Goal: Register for event/course

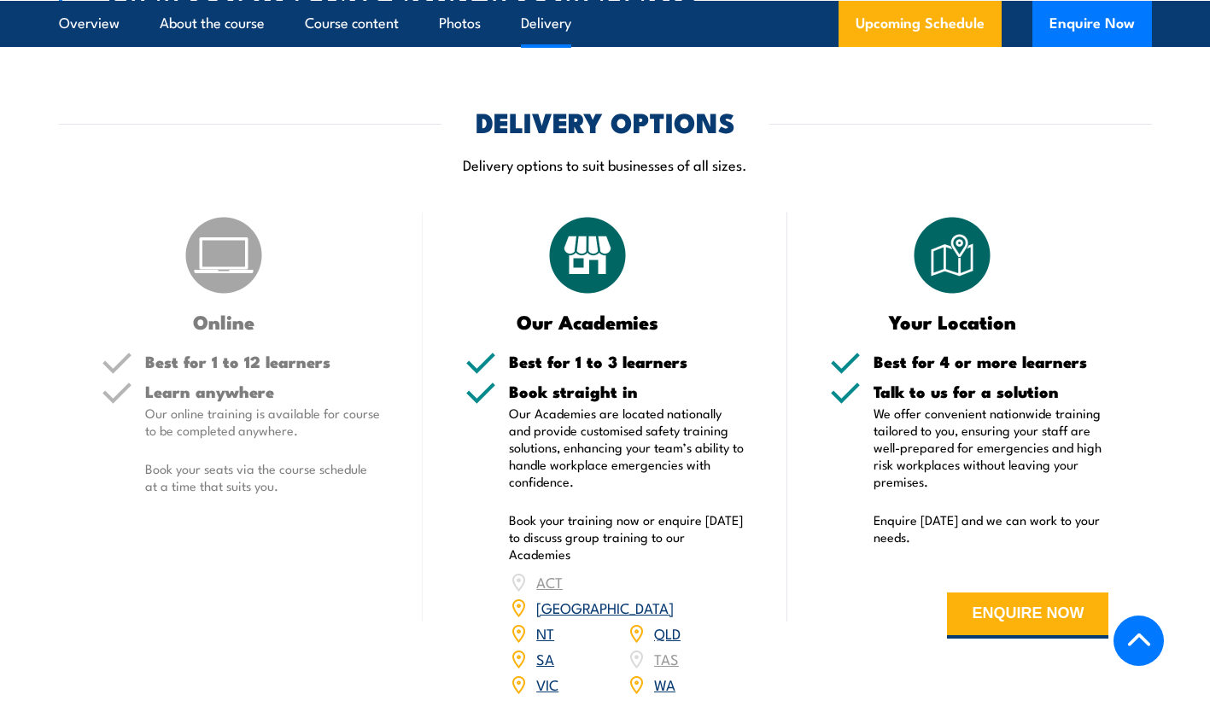
scroll to position [2084, 0]
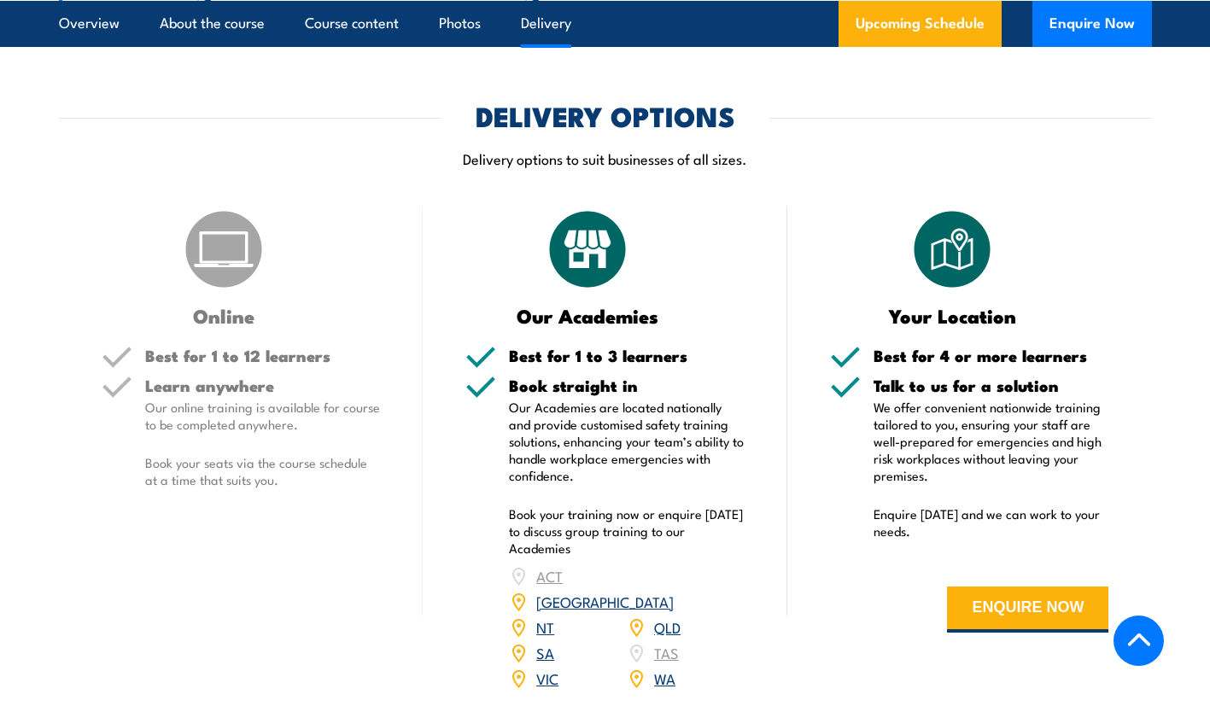
click at [541, 668] on link "VIC" at bounding box center [547, 678] width 22 height 20
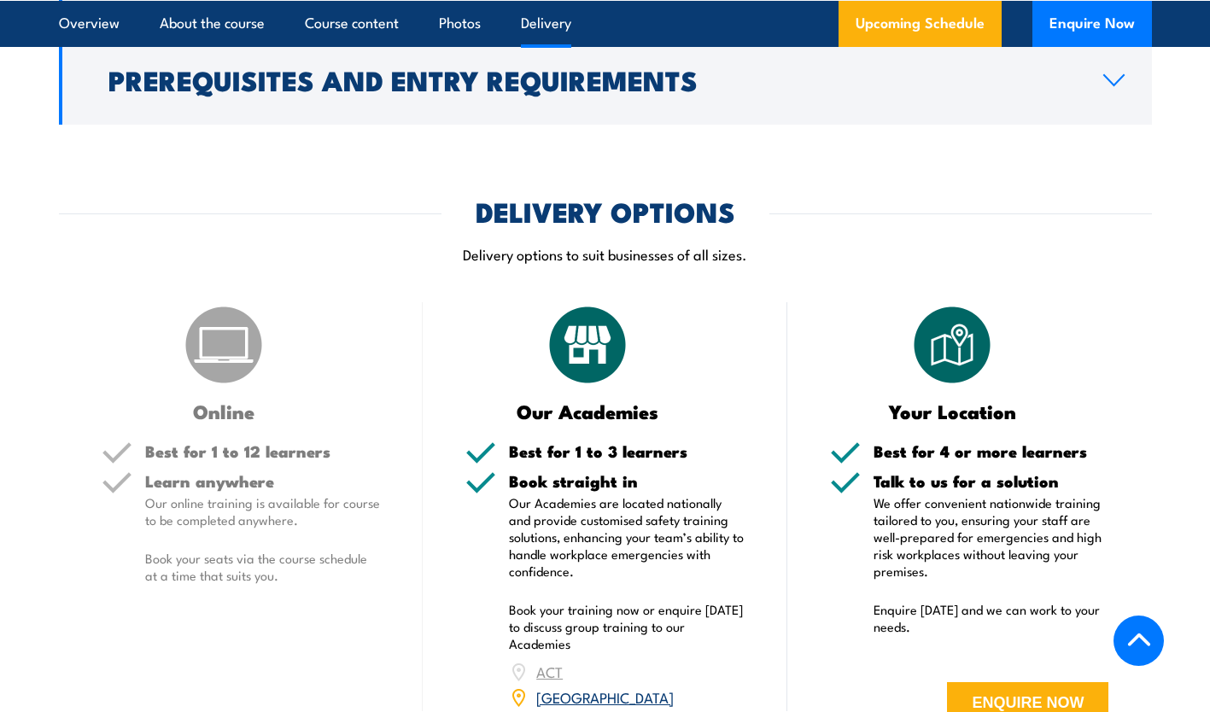
scroll to position [1956, 0]
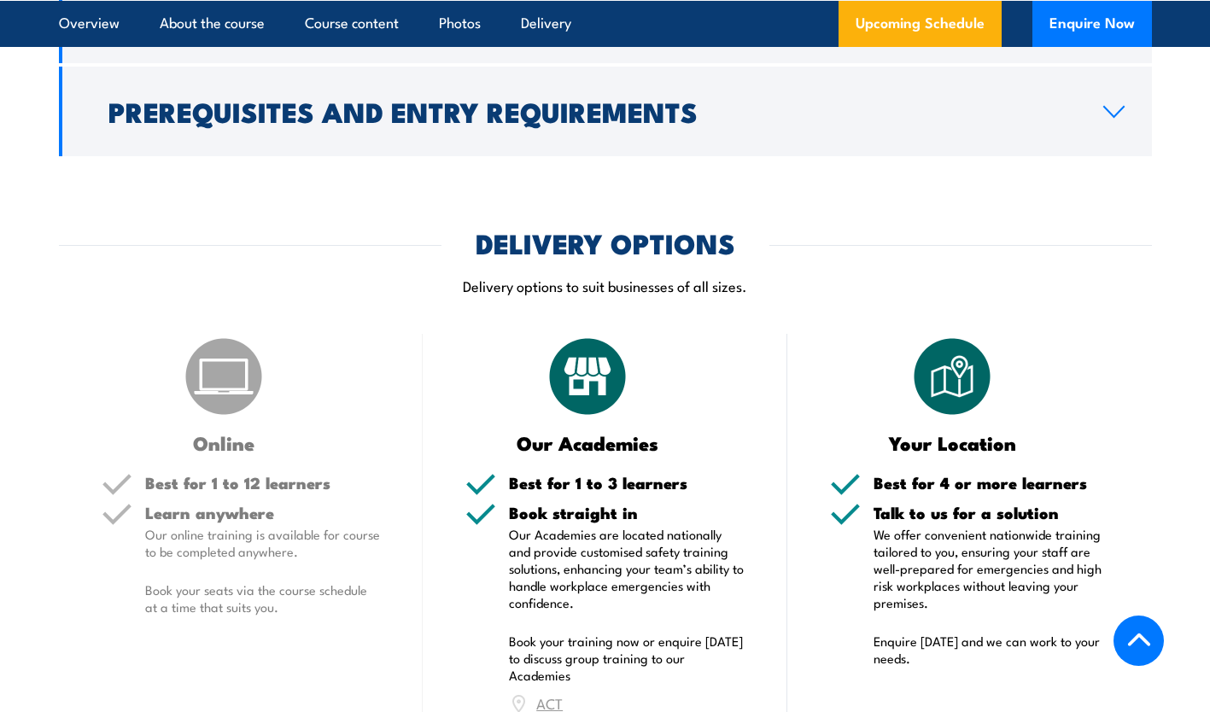
click at [947, 399] on img at bounding box center [951, 376] width 85 height 85
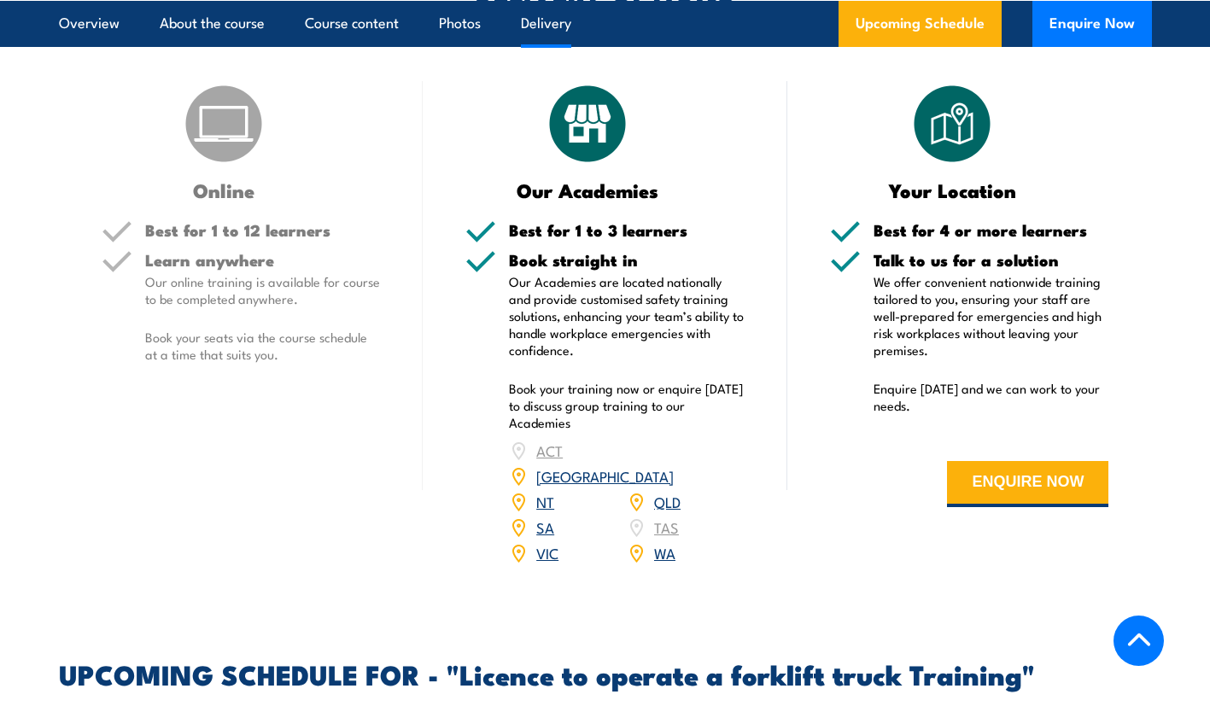
scroll to position [2264, 0]
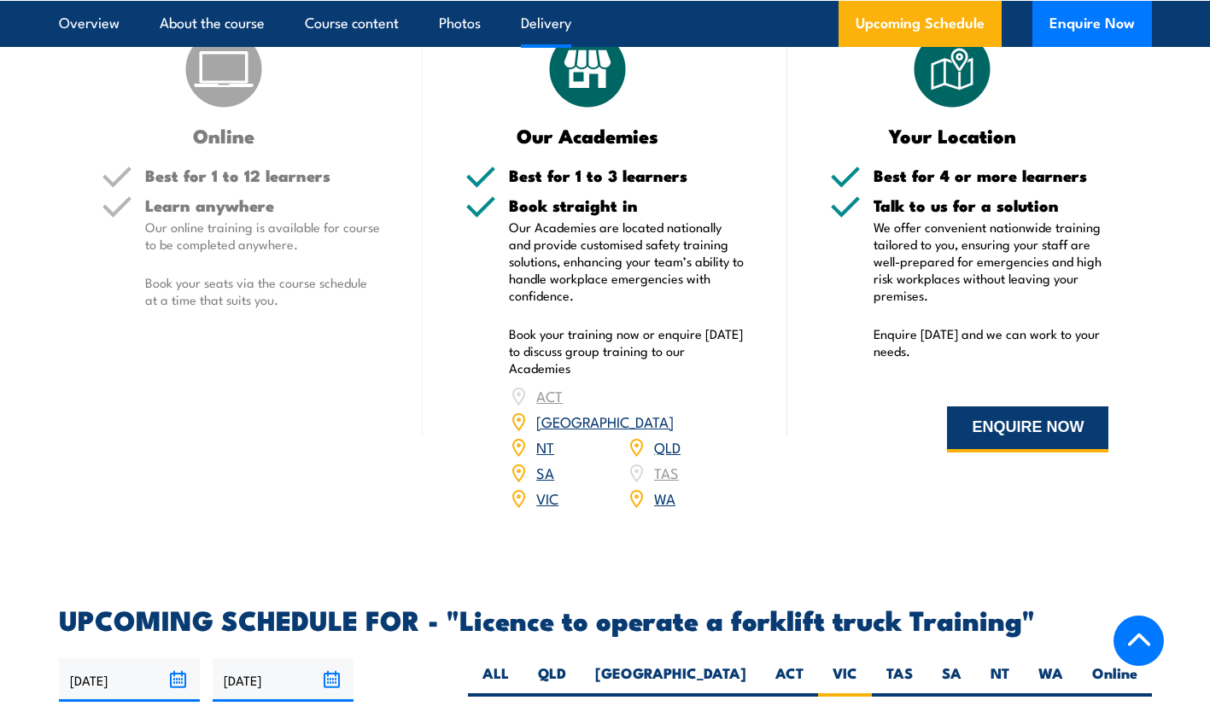
click at [1046, 414] on button "ENQUIRE NOW" at bounding box center [1027, 429] width 161 height 46
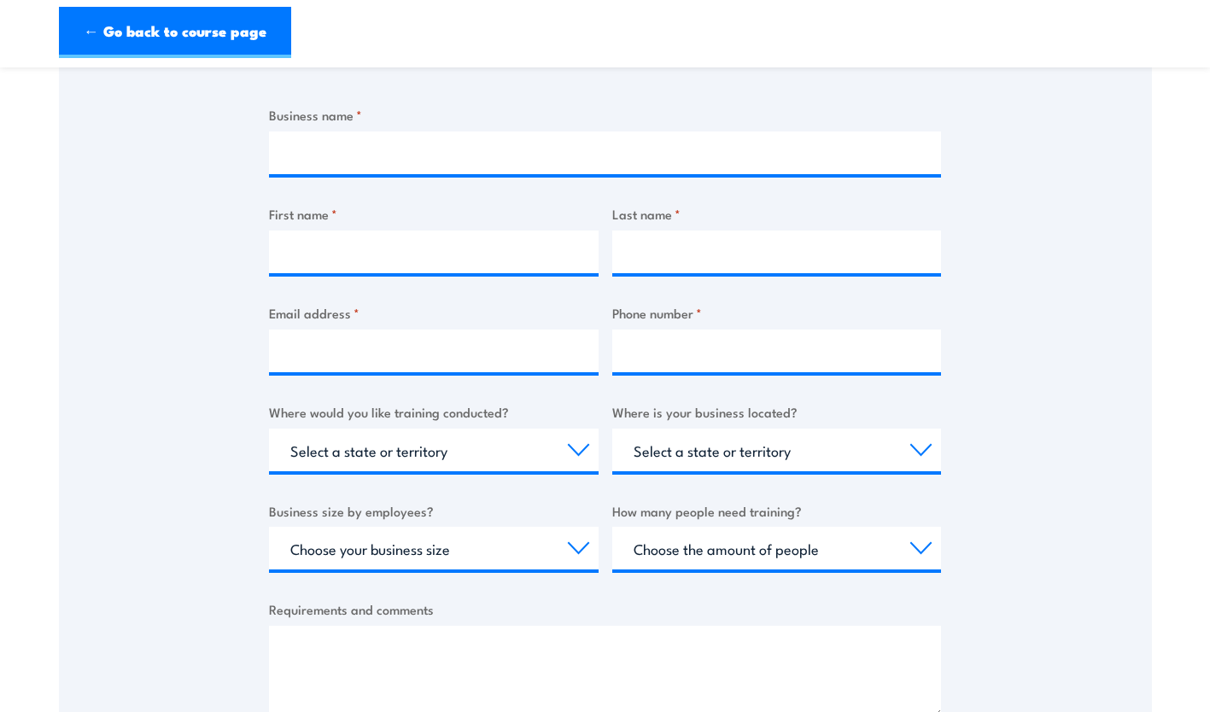
scroll to position [273, 0]
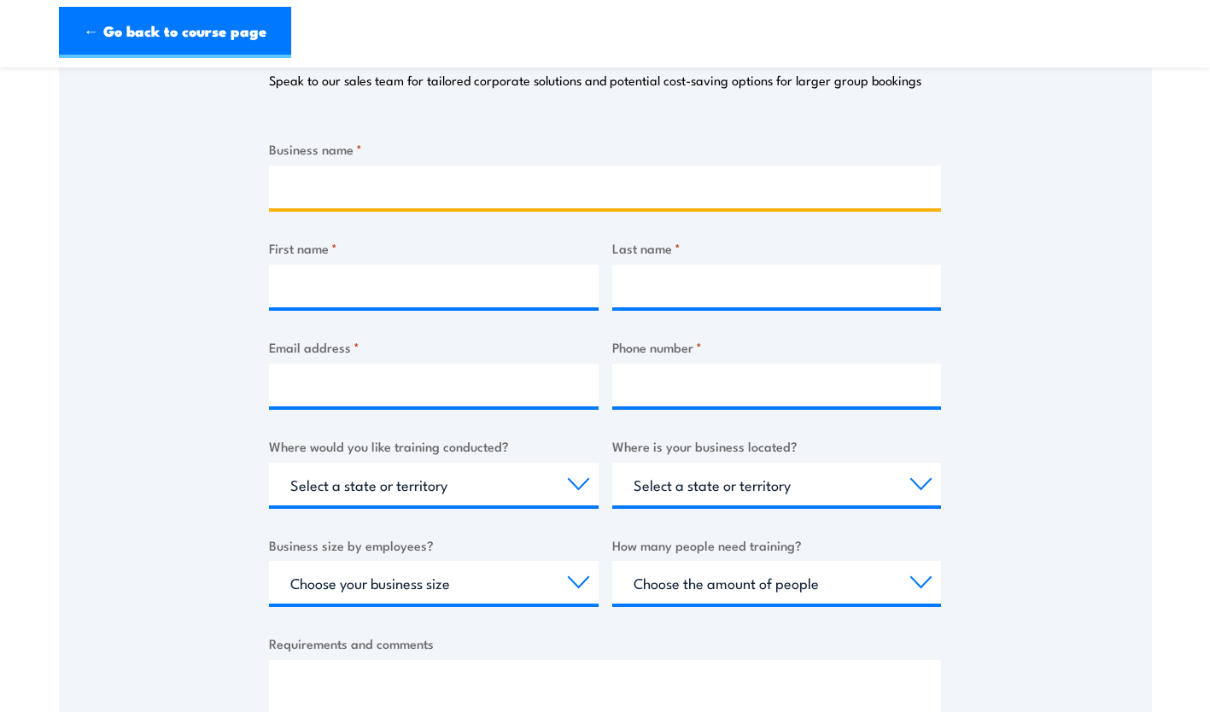
click at [373, 194] on input "Business name *" at bounding box center [605, 187] width 672 height 43
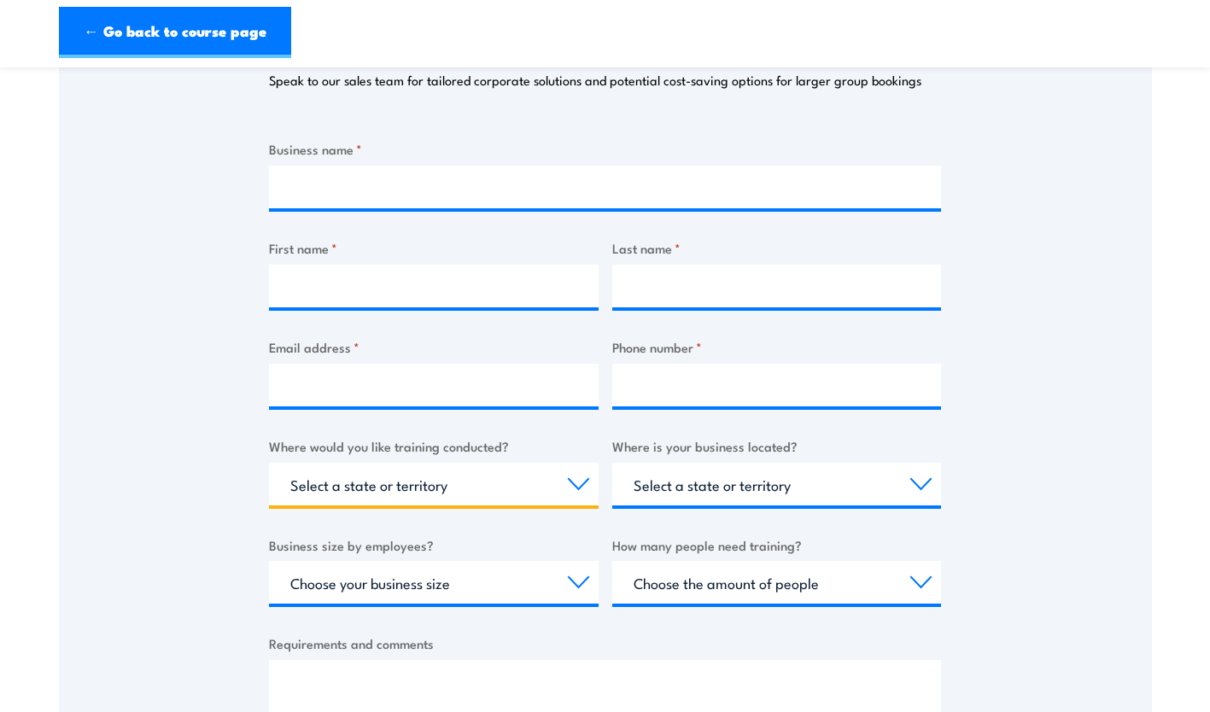
click at [578, 485] on select "Select a state or territory Nationally - multiple locations [GEOGRAPHIC_DATA] […" at bounding box center [434, 484] width 330 height 43
click at [571, 486] on select "Select a state or territory Nationally - multiple locations [GEOGRAPHIC_DATA] […" at bounding box center [434, 484] width 330 height 43
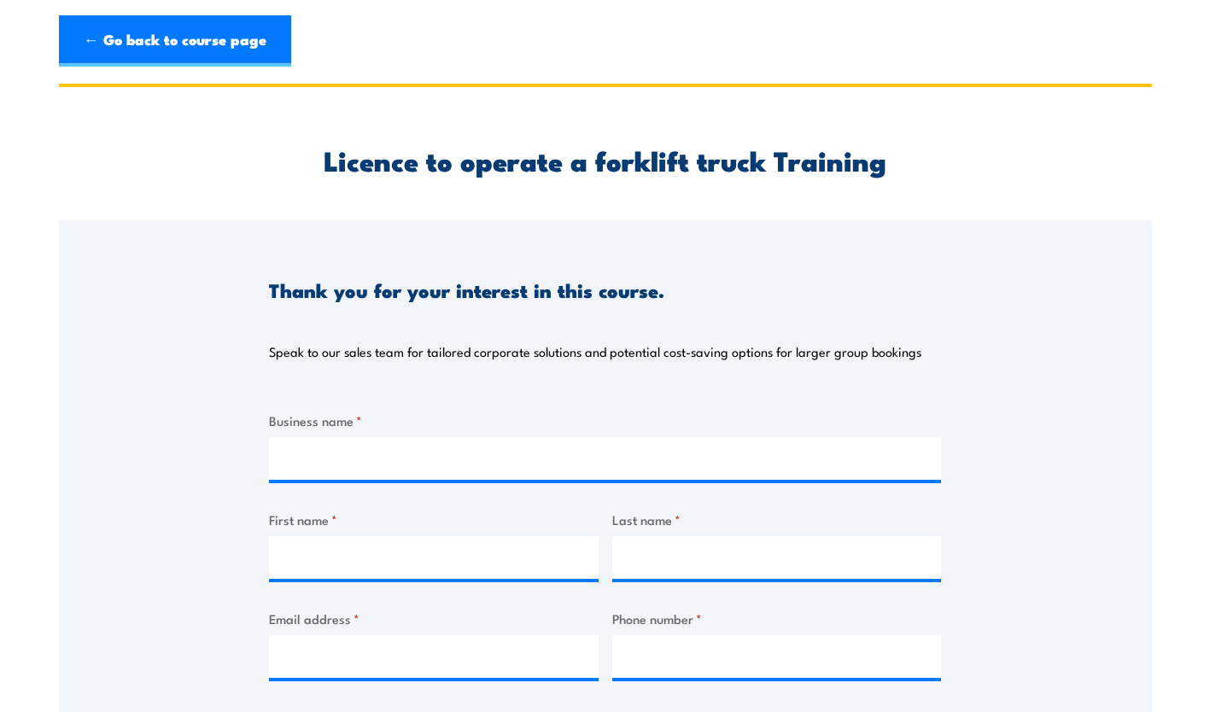
scroll to position [0, 0]
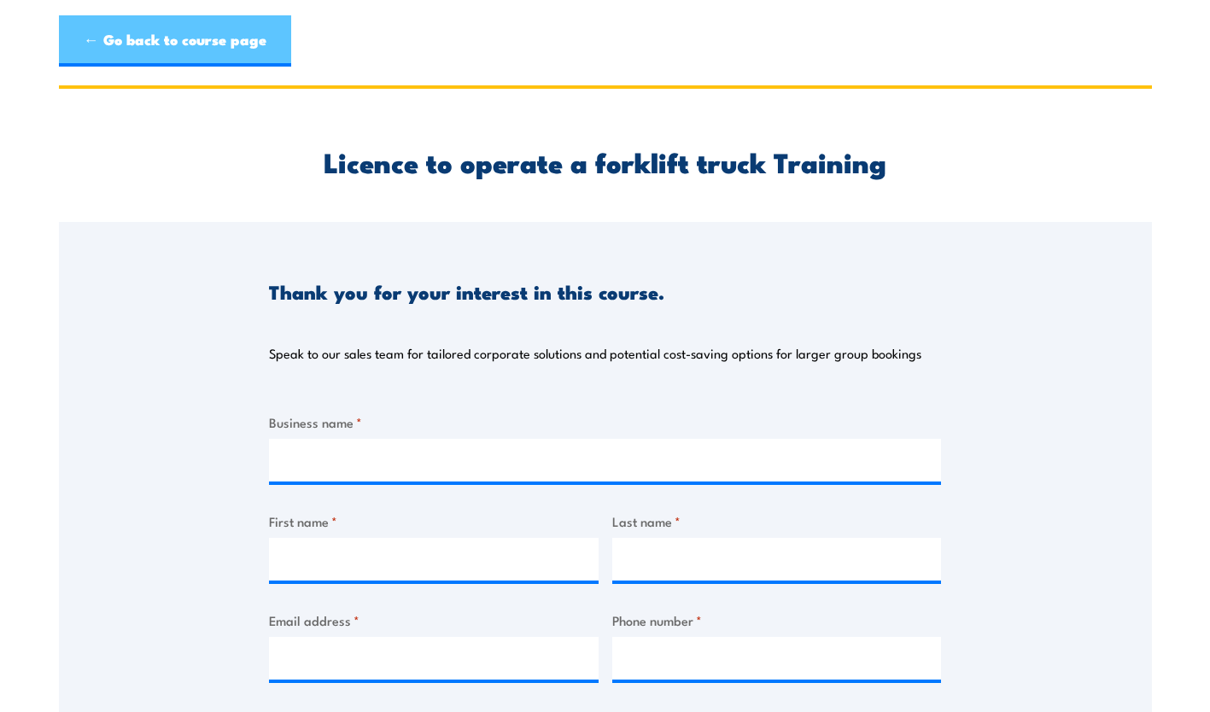
click at [245, 47] on link "← Go back to course page" at bounding box center [175, 40] width 232 height 51
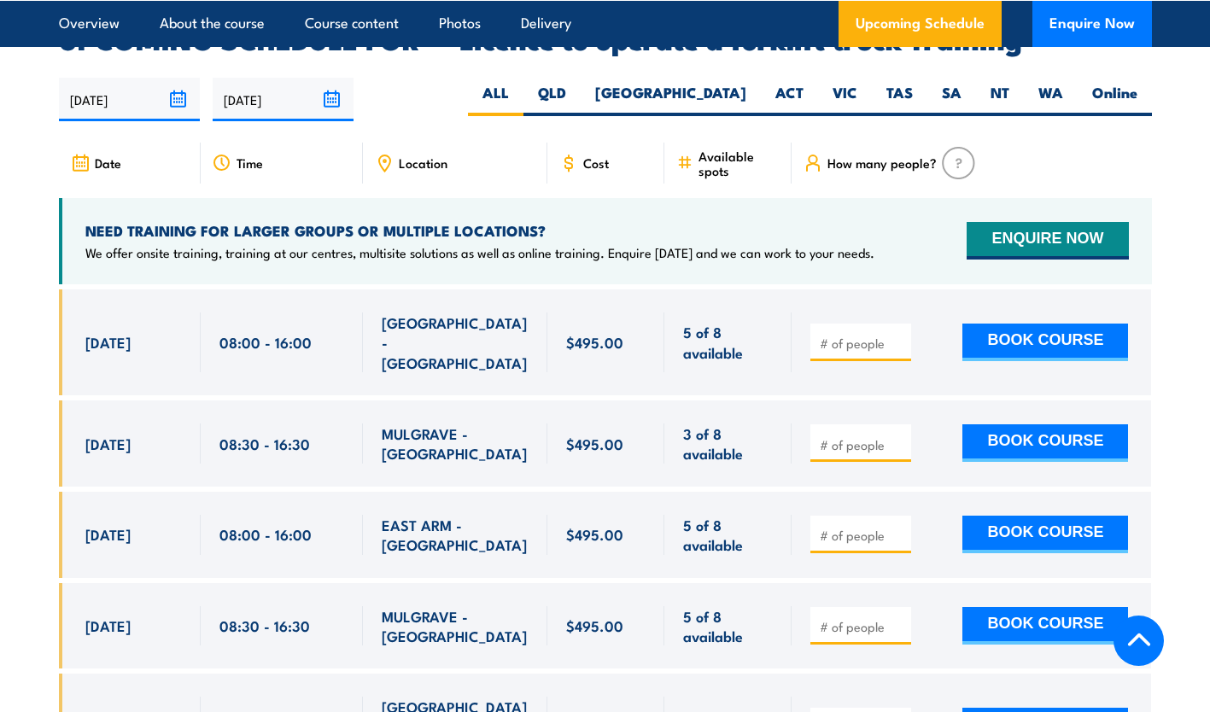
click at [390, 154] on icon at bounding box center [384, 163] width 19 height 19
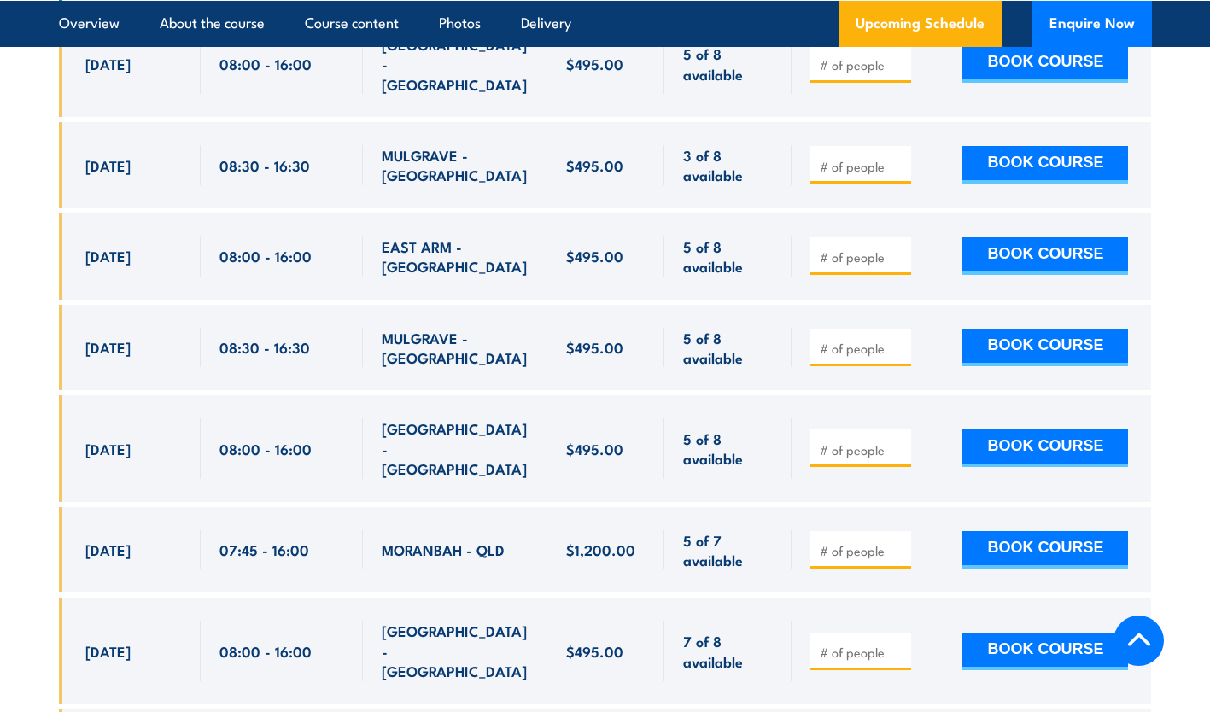
scroll to position [3118, 0]
